Goal: Transaction & Acquisition: Purchase product/service

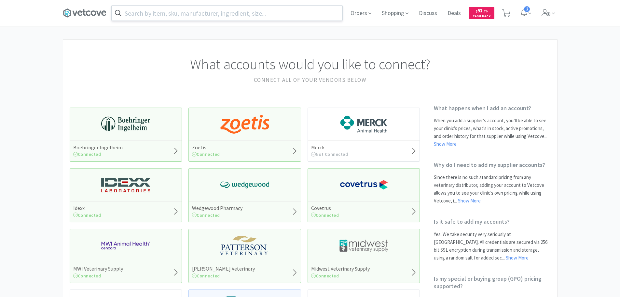
click at [167, 7] on input "text" at bounding box center [227, 13] width 231 height 15
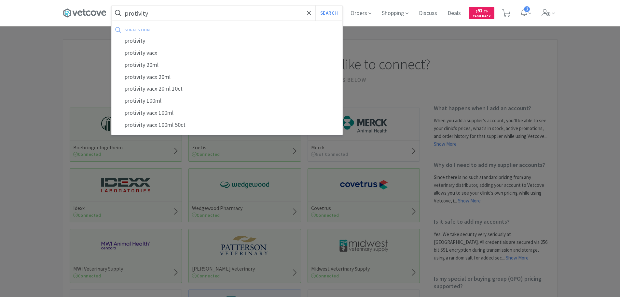
type input "protivity"
click at [315, 6] on button "Search" at bounding box center [328, 13] width 27 height 15
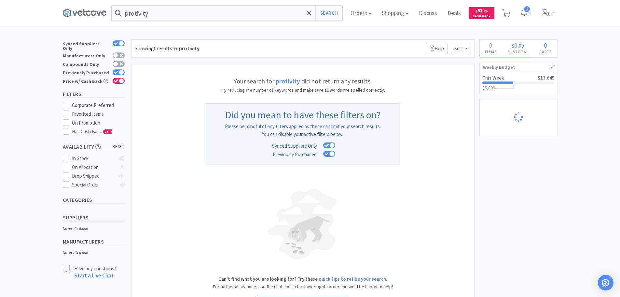
click at [115, 71] on icon at bounding box center [116, 73] width 5 height 4
checkbox input "false"
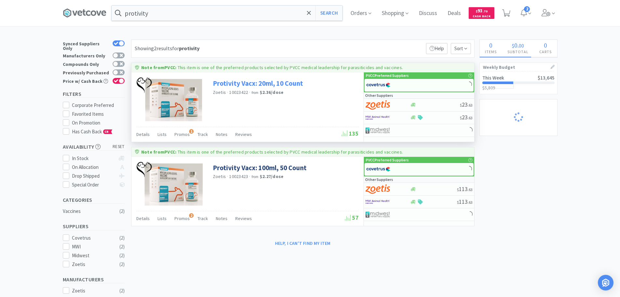
click at [268, 84] on link "Protivity Vacx: 20ml, 10 Count" at bounding box center [258, 83] width 90 height 9
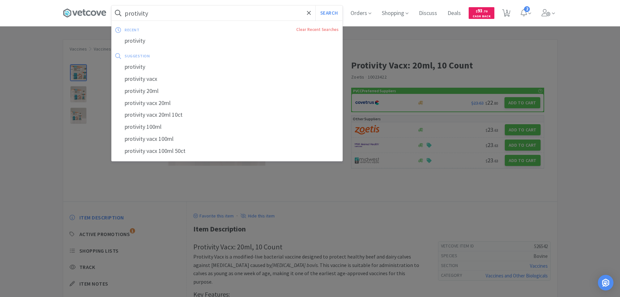
click at [193, 18] on input "protivity" at bounding box center [227, 13] width 231 height 15
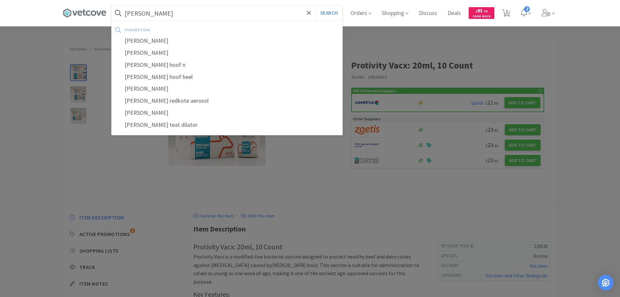
type input "[PERSON_NAME]"
click at [315, 6] on button "Search" at bounding box center [328, 13] width 27 height 15
select select "1"
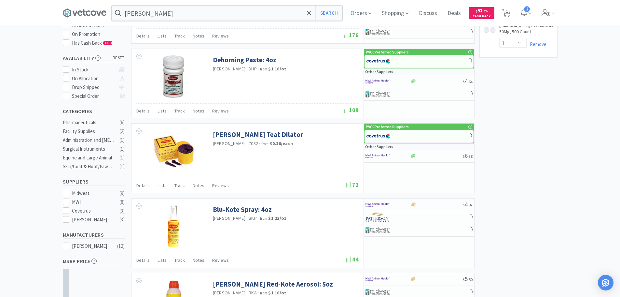
scroll to position [130, 0]
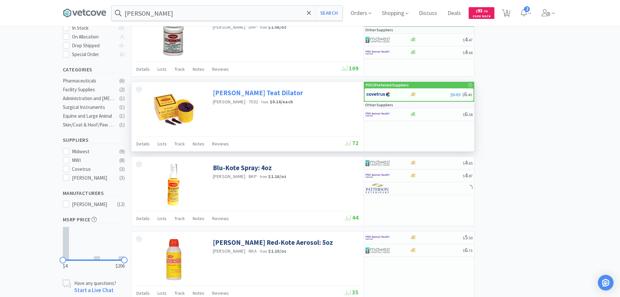
click at [242, 94] on link "[PERSON_NAME] Teat Dilator" at bounding box center [258, 92] width 90 height 9
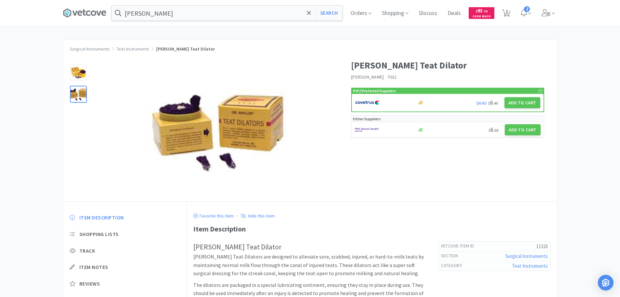
click at [82, 92] on div at bounding box center [78, 94] width 16 height 16
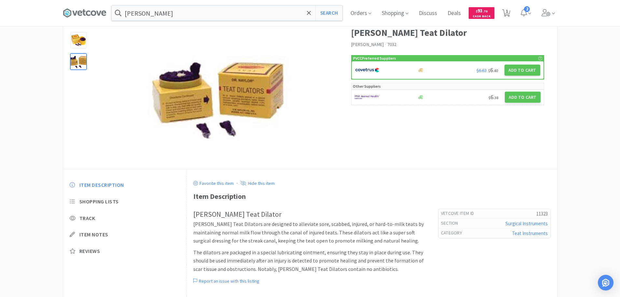
select select "1"
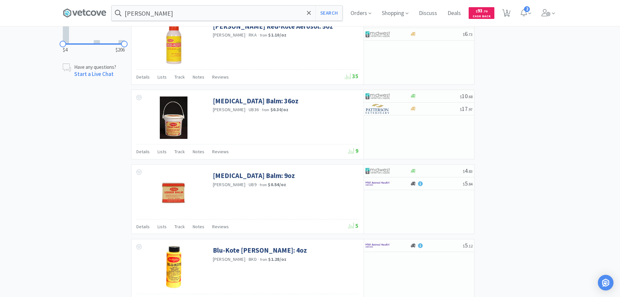
scroll to position [274, 0]
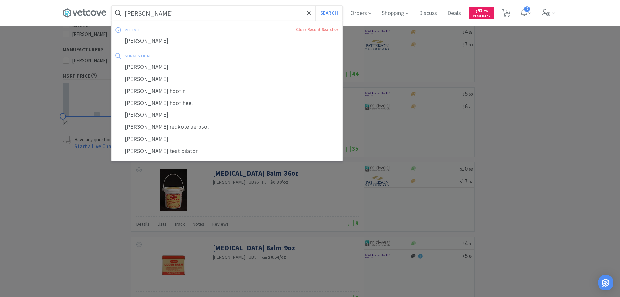
click at [220, 16] on input "[PERSON_NAME]" at bounding box center [227, 13] width 231 height 15
click at [119, 231] on div at bounding box center [310, 148] width 620 height 297
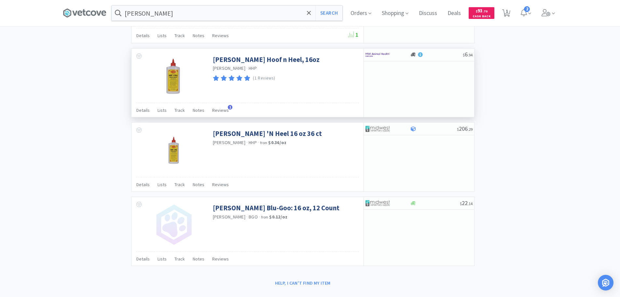
scroll to position [697, 0]
